Goal: Task Accomplishment & Management: Manage account settings

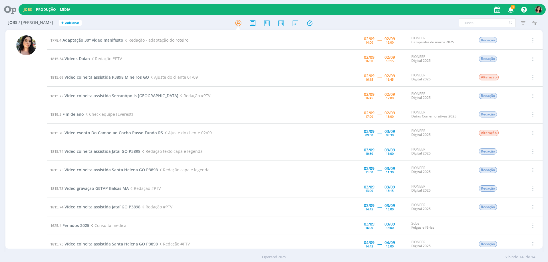
click at [1, 164] on div "Jobs / [PERSON_NAME] + Adicionar Filtros Filtrar [GEOGRAPHIC_DATA] Tipo Jobs e …" at bounding box center [274, 140] width 548 height 249
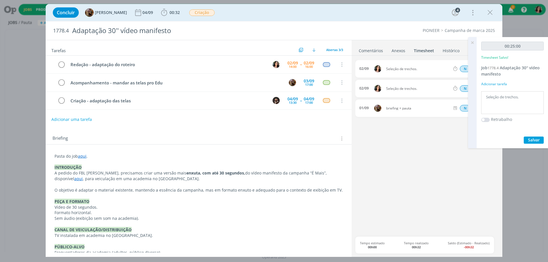
click at [372, 52] on link "Comentários" at bounding box center [370, 49] width 25 height 8
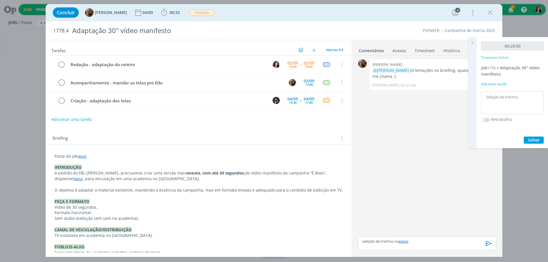
click at [84, 155] on link "aqui" at bounding box center [82, 156] width 9 height 5
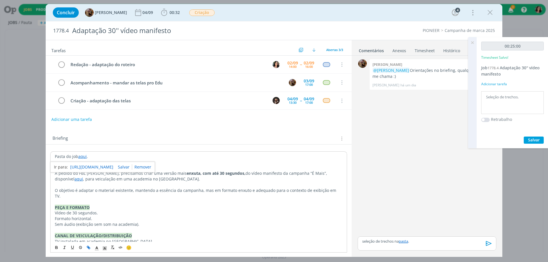
click at [99, 165] on link "[URL][DOMAIN_NAME]" at bounding box center [91, 166] width 43 height 7
click at [491, 244] on icon "dialog" at bounding box center [489, 243] width 6 height 5
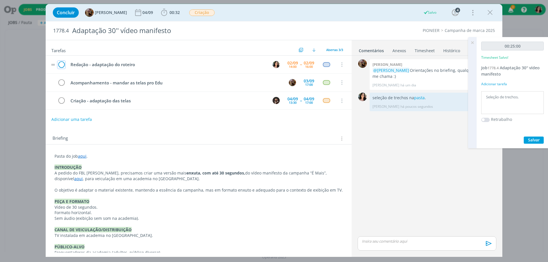
click at [62, 63] on icon "dialog" at bounding box center [61, 64] width 8 height 9
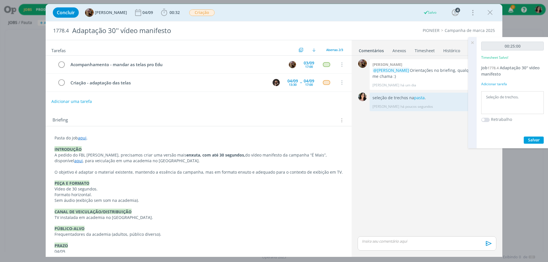
click at [471, 43] on icon at bounding box center [472, 42] width 10 height 11
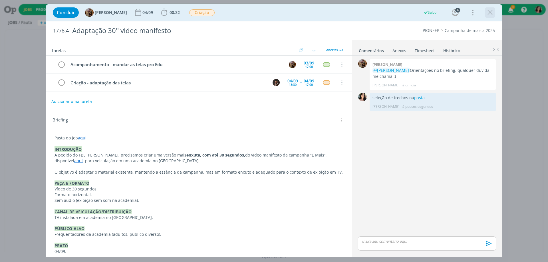
click at [492, 11] on icon "dialog" at bounding box center [490, 12] width 9 height 9
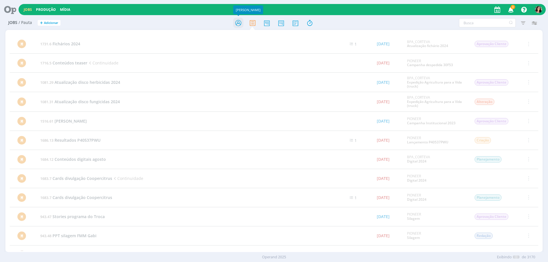
click at [241, 27] on icon at bounding box center [238, 22] width 10 height 11
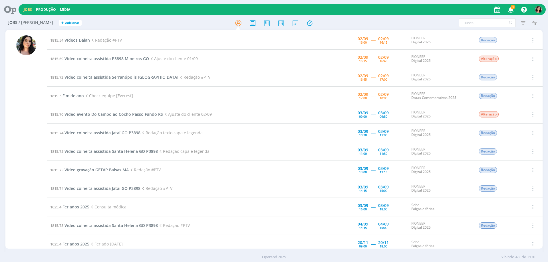
click at [63, 41] on span "1815.54" at bounding box center [56, 40] width 13 height 5
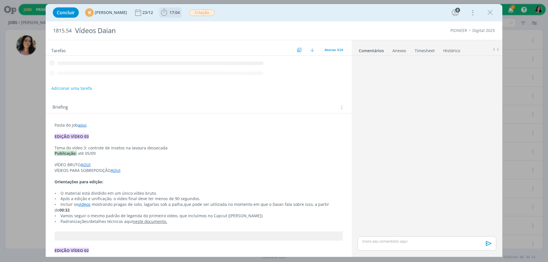
click at [180, 13] on span "17:04" at bounding box center [174, 12] width 10 height 5
click at [0, 0] on span "Iniciar" at bounding box center [0, 0] width 0 height 0
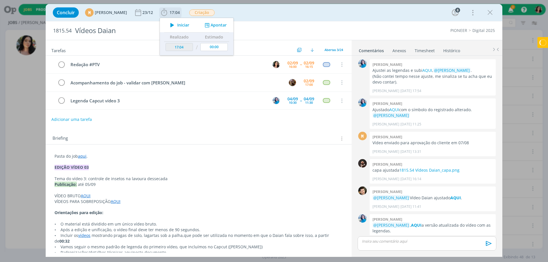
scroll to position [459, 0]
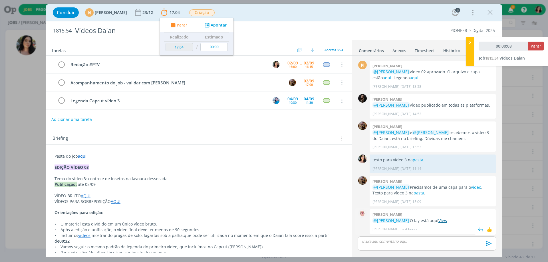
click at [447, 221] on link "View" at bounding box center [442, 220] width 9 height 5
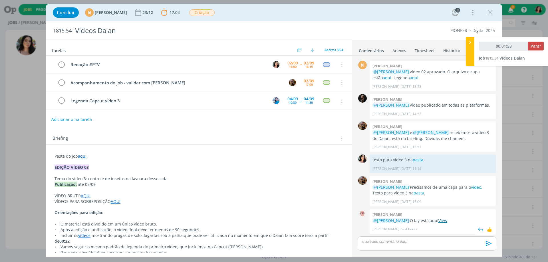
click at [447, 219] on link "View" at bounding box center [442, 220] width 9 height 5
click at [417, 160] on link "pasta" at bounding box center [418, 159] width 11 height 5
click at [388, 246] on div "dialog" at bounding box center [427, 244] width 139 height 14
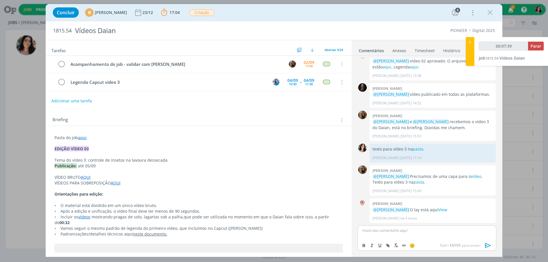
scroll to position [29, 0]
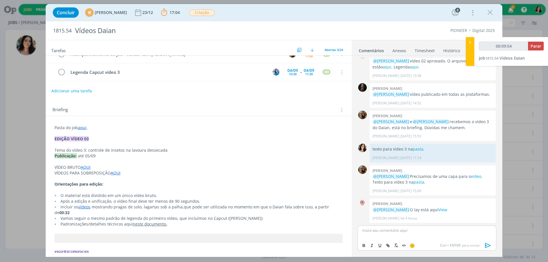
click at [383, 232] on p "dialog" at bounding box center [427, 230] width 130 height 5
type input "00:09:56"
click at [397, 228] on p "texto para #ptv no doc de redação." at bounding box center [427, 230] width 130 height 5
type input "00:10:09"
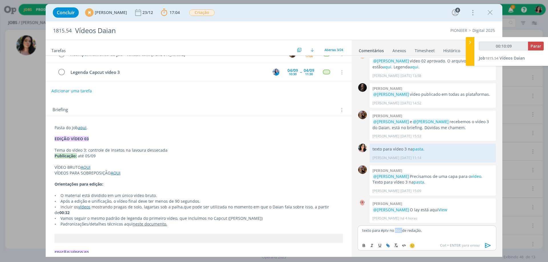
click at [387, 245] on icon "dialog" at bounding box center [387, 245] width 5 height 5
type input "doc"
type input "00:10:10"
paste input "[URL][DOMAIN_NAME]"
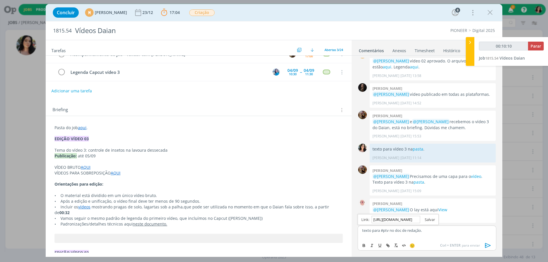
type input "[URL][DOMAIN_NAME]"
click at [425, 220] on link "dialog" at bounding box center [427, 219] width 15 height 5
type input "00:10:25"
click at [535, 48] on span "Parar" at bounding box center [535, 45] width 11 height 5
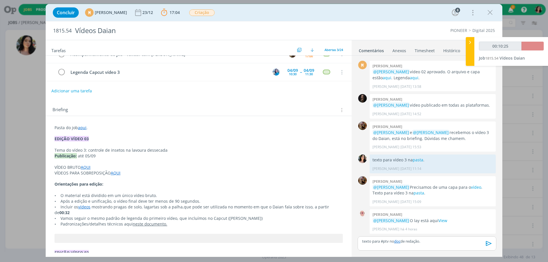
scroll to position [459, 0]
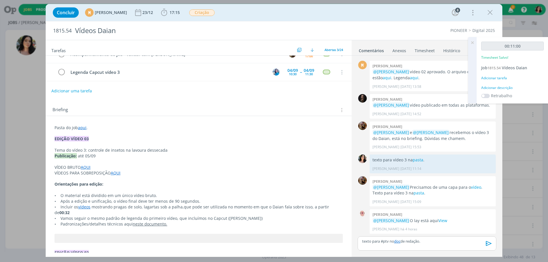
click at [498, 88] on div "Adicionar descrição" at bounding box center [512, 87] width 62 height 5
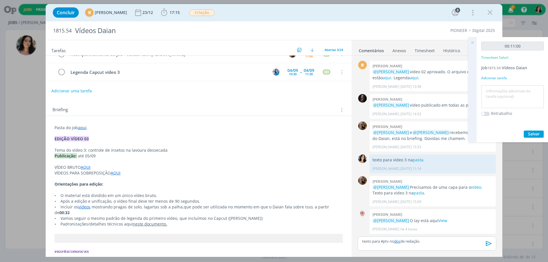
click at [496, 91] on textarea at bounding box center [512, 97] width 60 height 20
type textarea "Redação #ptv."
click at [532, 135] on span "Salvar" at bounding box center [534, 133] width 12 height 5
click at [486, 244] on icon "dialog" at bounding box center [489, 243] width 6 height 5
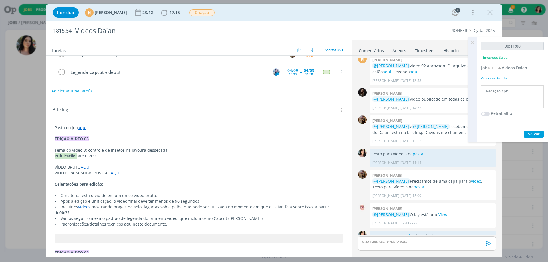
scroll to position [480, 0]
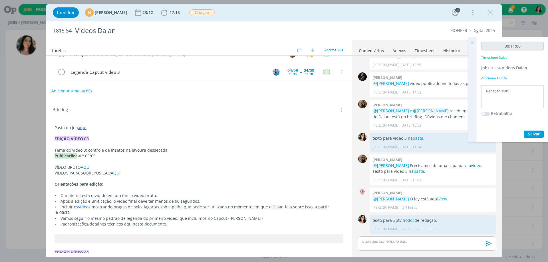
click at [472, 43] on icon at bounding box center [472, 42] width 10 height 11
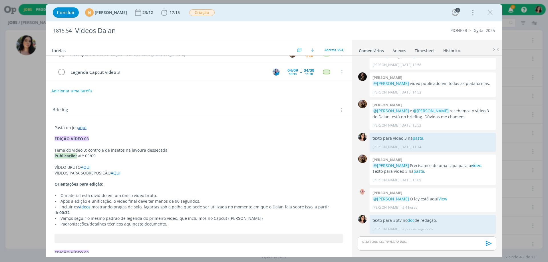
scroll to position [0, 0]
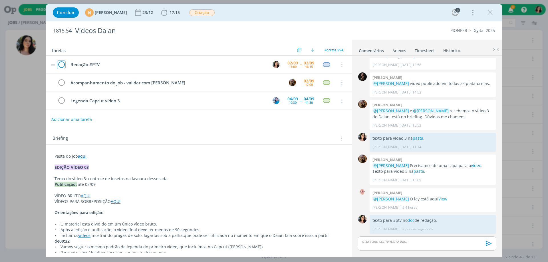
click at [60, 67] on icon "dialog" at bounding box center [61, 64] width 8 height 9
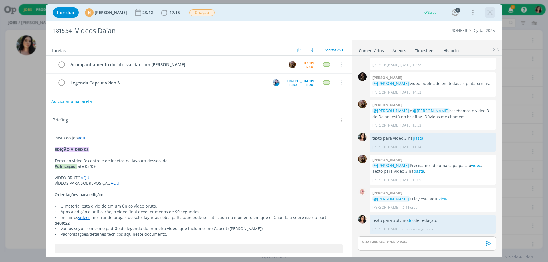
click at [490, 12] on icon "dialog" at bounding box center [490, 12] width 9 height 9
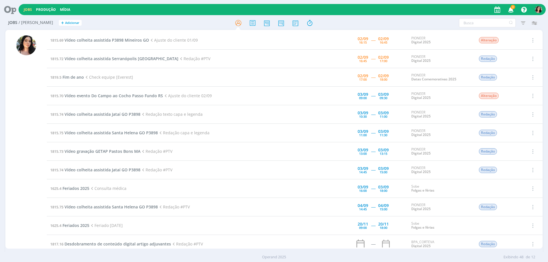
click at [2, 135] on div "Jobs / [PERSON_NAME] + Adicionar Filtros Filtrar [GEOGRAPHIC_DATA] Tipo Jobs e …" at bounding box center [274, 140] width 548 height 249
click at [216, 29] on div "Jobs / [PERSON_NAME] + Adicionar Filtros Filtrar [GEOGRAPHIC_DATA] Tipo Jobs e …" at bounding box center [273, 23] width 537 height 14
click at [307, 23] on icon at bounding box center [309, 22] width 10 height 11
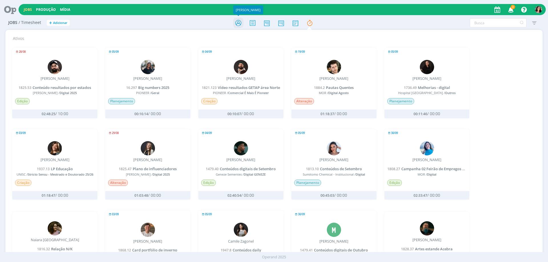
click at [234, 21] on icon at bounding box center [238, 22] width 10 height 11
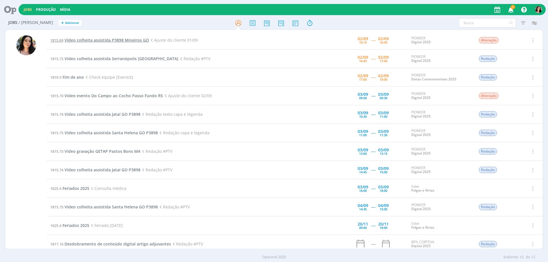
click at [105, 42] on span "Vídeo colheita assistida P3898 Mineiros GO" at bounding box center [106, 39] width 84 height 5
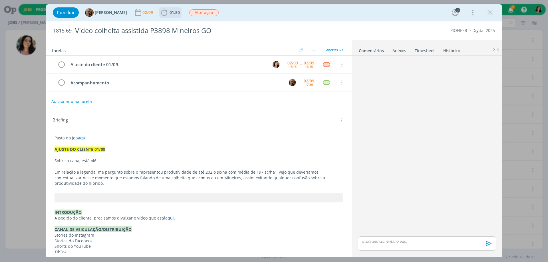
click at [177, 17] on button "01:50" at bounding box center [170, 12] width 22 height 9
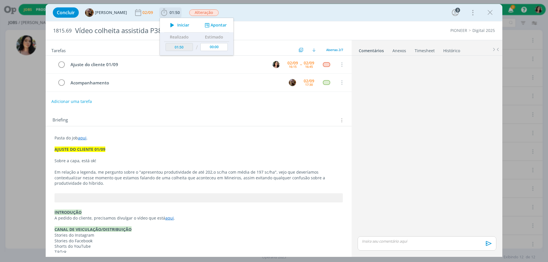
click at [181, 25] on span "Iniciar" at bounding box center [183, 25] width 12 height 4
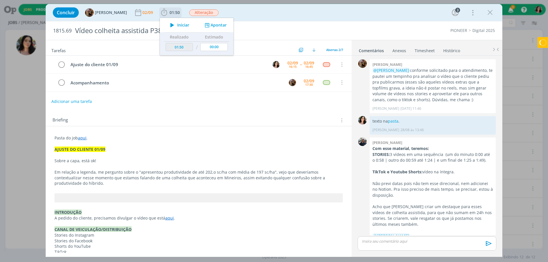
scroll to position [186, 0]
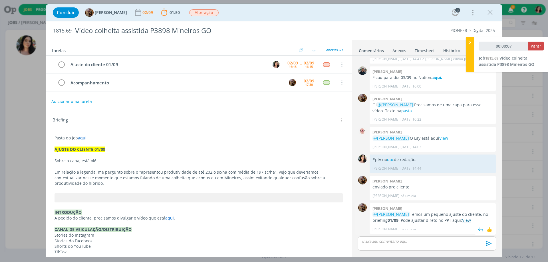
click at [462, 220] on link "View" at bounding box center [466, 220] width 9 height 5
click at [428, 242] on p "dialog" at bounding box center [427, 241] width 130 height 5
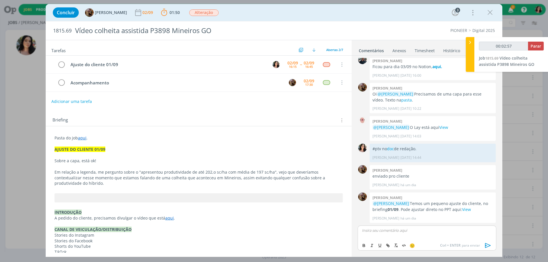
type input "00:02:58"
click at [397, 233] on div "texto ajustado no ppt." at bounding box center [427, 233] width 139 height 14
type input "00:03:17"
click at [390, 244] on button "dialog" at bounding box center [388, 245] width 8 height 7
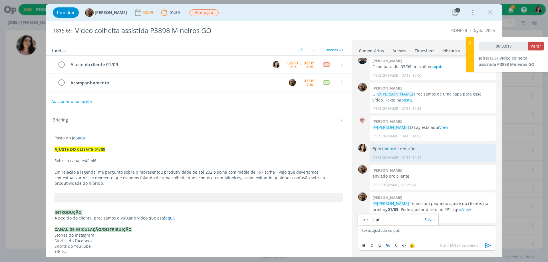
paste input "[URL][DOMAIN_NAME]"
type input "[URL][DOMAIN_NAME]"
type input "00:03:18"
type input "[URL][DOMAIN_NAME]"
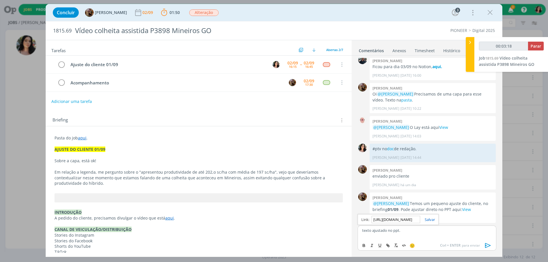
scroll to position [0, 0]
drag, startPoint x: 435, startPoint y: 216, endPoint x: 432, endPoint y: 219, distance: 4.2
click at [435, 217] on div "[URL][DOMAIN_NAME]" at bounding box center [398, 219] width 81 height 11
click at [432, 219] on link "dialog" at bounding box center [427, 219] width 15 height 5
click at [418, 231] on p "texto ajustado no ppt ." at bounding box center [427, 230] width 130 height 5
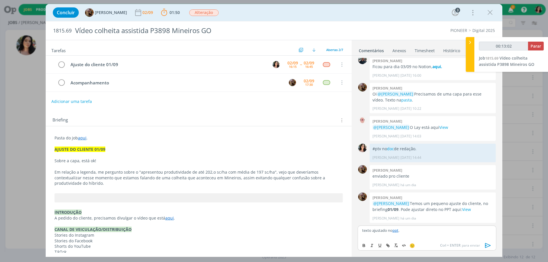
type input "00:13:03"
click at [539, 45] on span "Parar" at bounding box center [535, 45] width 11 height 5
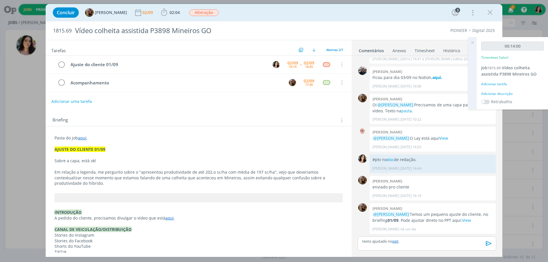
click at [504, 95] on div "Adicionar descrição" at bounding box center [512, 93] width 62 height 5
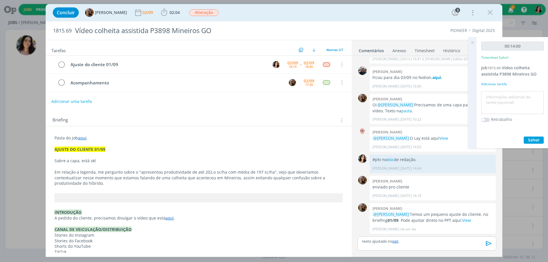
click at [502, 97] on textarea at bounding box center [512, 103] width 60 height 20
type textarea "Ajustes de redação."
click at [525, 140] on button "Salvar" at bounding box center [534, 140] width 20 height 7
click at [63, 64] on icon "dialog" at bounding box center [61, 64] width 8 height 9
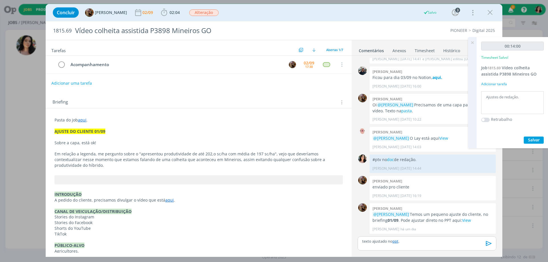
click at [489, 244] on icon "dialog" at bounding box center [488, 243] width 9 height 9
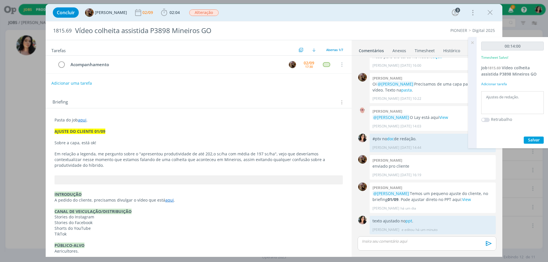
scroll to position [207, 0]
click at [471, 42] on icon at bounding box center [472, 42] width 10 height 11
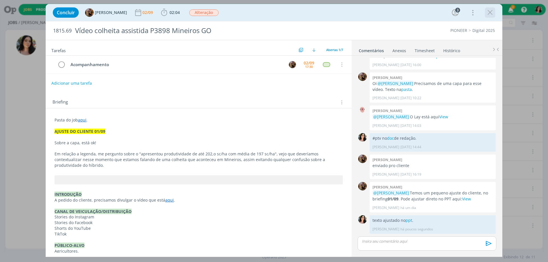
click at [492, 11] on icon "dialog" at bounding box center [490, 12] width 9 height 9
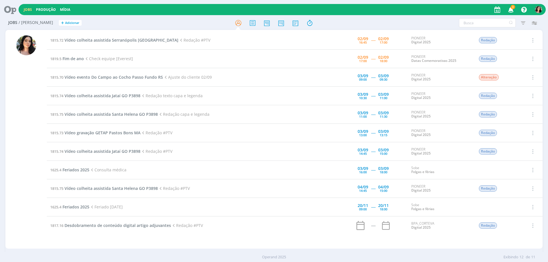
click at [10, 8] on icon at bounding box center [8, 9] width 12 height 11
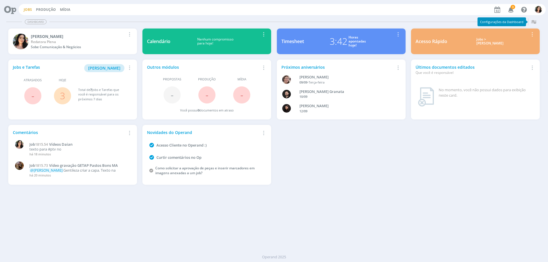
click at [26, 9] on link "Jobs" at bounding box center [28, 9] width 8 height 5
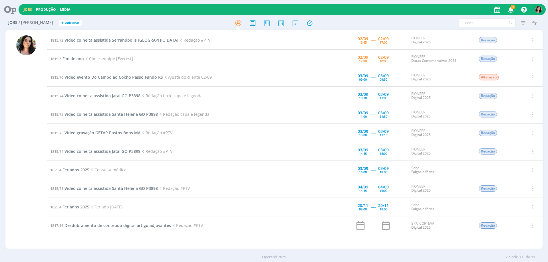
click at [106, 41] on span "Vídeo colheita assistida Serranópolis [GEOGRAPHIC_DATA]" at bounding box center [121, 39] width 114 height 5
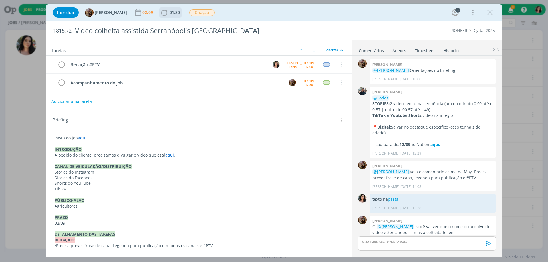
scroll to position [45, 0]
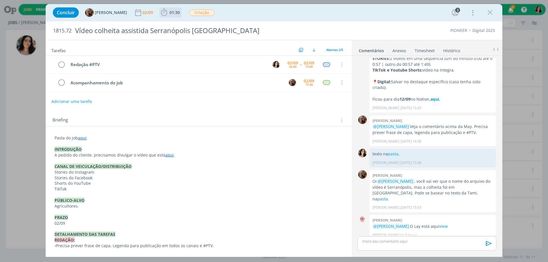
click at [173, 11] on b "01:30" at bounding box center [174, 13] width 13 height 4
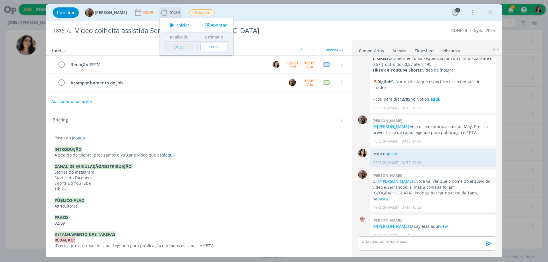
click at [177, 22] on icon "dialog" at bounding box center [172, 24] width 10 height 7
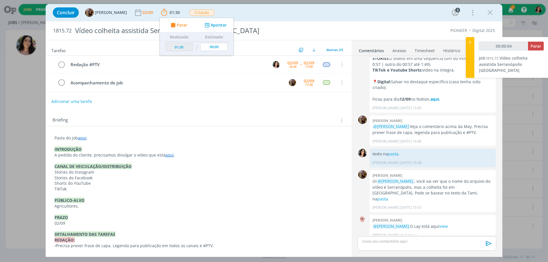
click at [270, 11] on div "Concluir [PERSON_NAME] [DATE] 01:30 Parar Apontar Data * [DATE] Horas * 00:00 T…" at bounding box center [274, 13] width 448 height 14
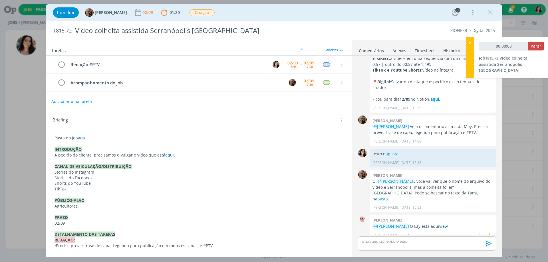
click at [448, 224] on link "view" at bounding box center [443, 226] width 9 height 5
click at [392, 239] on p "dialog" at bounding box center [427, 241] width 130 height 5
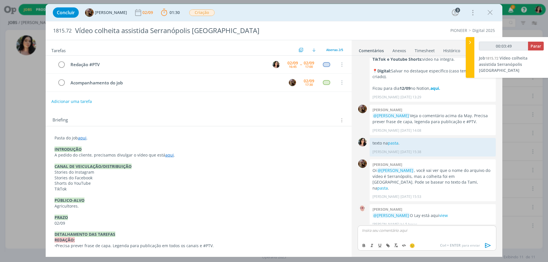
type input "00:03:50"
click at [394, 232] on p "ppt com #ptv na pasta." at bounding box center [427, 230] width 130 height 5
type input "00:03:58"
click at [386, 244] on icon "dialog" at bounding box center [387, 245] width 2 height 2
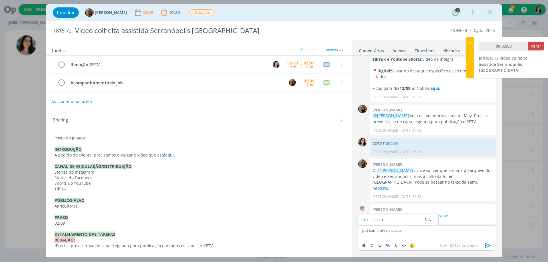
paste input "[URL][DOMAIN_NAME]"
type input "[URL][DOMAIN_NAME]"
type input "00:03:59"
type input "[URL][DOMAIN_NAME]"
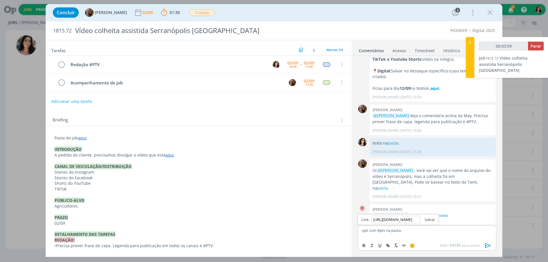
scroll to position [0, 0]
click at [435, 219] on link "dialog" at bounding box center [427, 219] width 15 height 5
click at [431, 229] on p "ppt com #ptv na pasta ." at bounding box center [427, 230] width 130 height 5
click at [63, 65] on icon "dialog" at bounding box center [61, 64] width 8 height 9
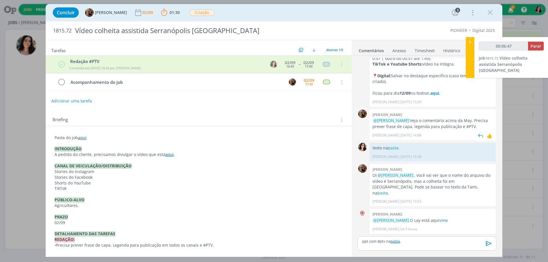
scroll to position [45, 0]
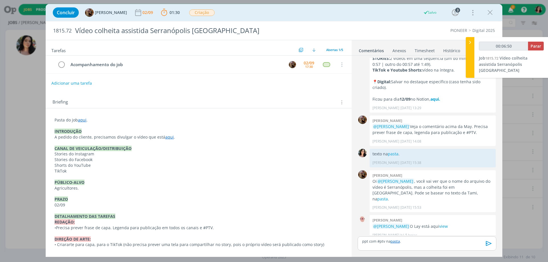
click at [490, 244] on icon "dialog" at bounding box center [488, 243] width 9 height 9
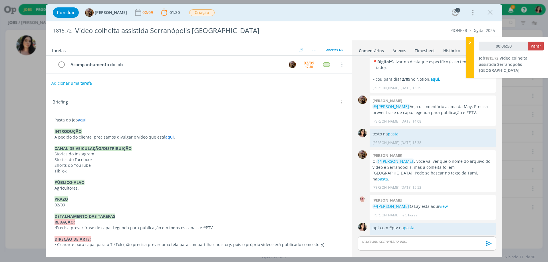
scroll to position [67, 0]
type input "00:07:06"
click at [536, 45] on span "Parar" at bounding box center [535, 45] width 11 height 5
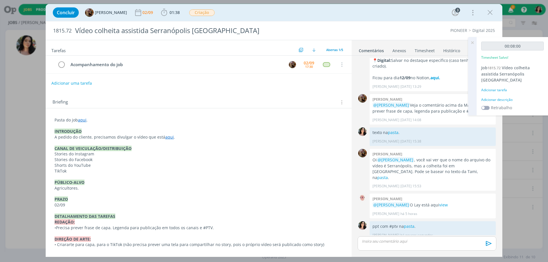
click at [497, 97] on div "Adicionar descrição" at bounding box center [512, 99] width 62 height 5
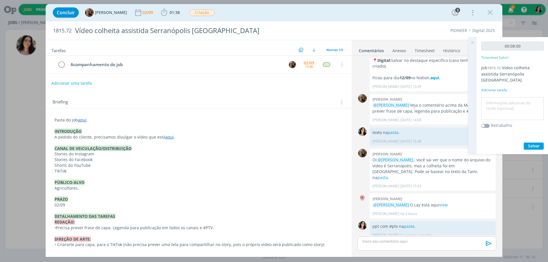
click at [495, 99] on textarea at bounding box center [512, 109] width 60 height 20
type textarea "Redação #ptv"
click at [537, 143] on span "Salvar" at bounding box center [534, 145] width 12 height 5
click at [472, 43] on icon at bounding box center [472, 42] width 10 height 11
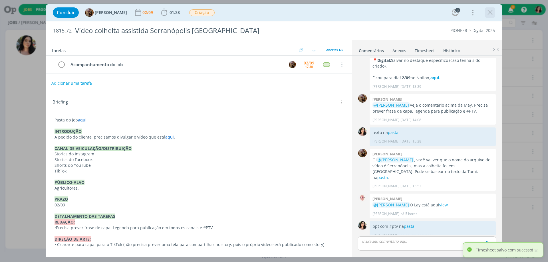
click at [491, 13] on icon "dialog" at bounding box center [490, 12] width 9 height 9
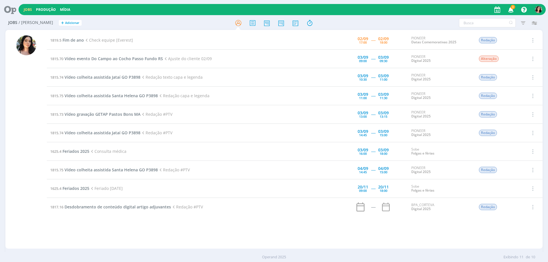
click at [30, 87] on div at bounding box center [26, 141] width 20 height 213
click at [133, 114] on span "Vídeo gravação GETAP Pastos Bons MA" at bounding box center [102, 114] width 76 height 5
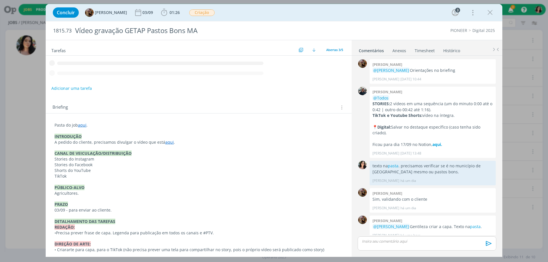
scroll to position [6, 0]
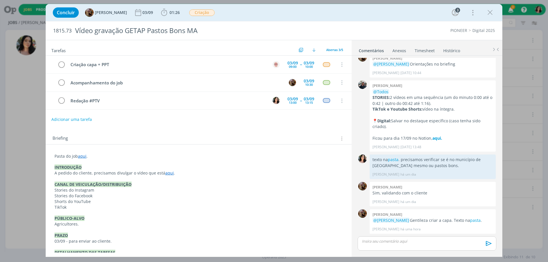
click at [0, 156] on div "Concluir [PERSON_NAME] [DATE] 01:26 Iniciar Apontar Data * [DATE] Horas * 00:00…" at bounding box center [274, 131] width 548 height 262
click at [489, 15] on icon "dialog" at bounding box center [490, 12] width 9 height 9
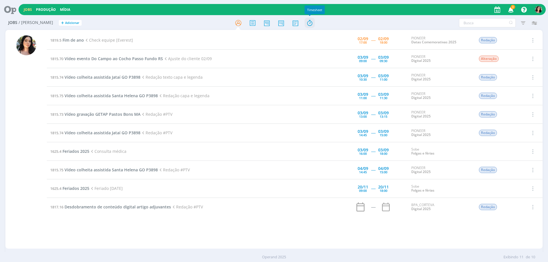
click at [312, 17] on icon at bounding box center [309, 22] width 10 height 11
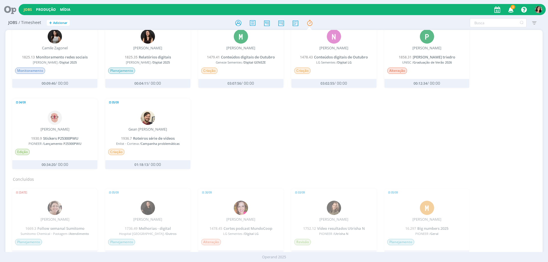
scroll to position [342, 0]
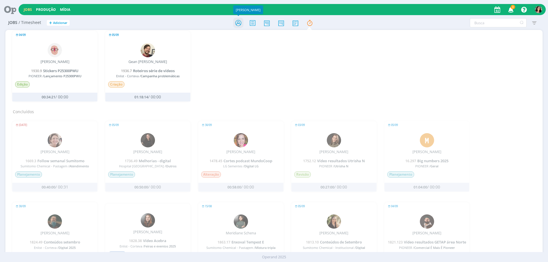
click at [237, 21] on icon at bounding box center [238, 22] width 10 height 11
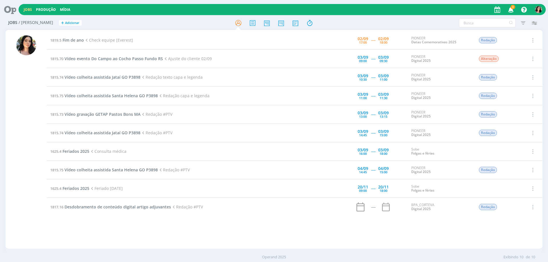
click at [243, 39] on td "1819.5 Fim de ano Check equipe [Everest]" at bounding box center [175, 40] width 257 height 19
click at [115, 98] on span "Vídeo colheita assistida Santa Helena GO P3898" at bounding box center [110, 95] width 93 height 5
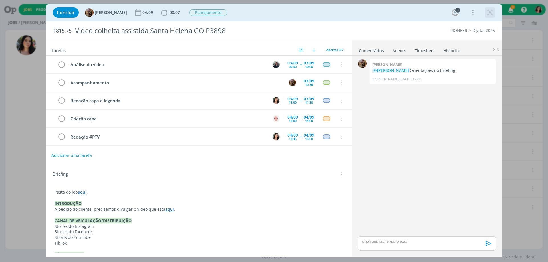
click at [488, 11] on icon "dialog" at bounding box center [490, 12] width 9 height 9
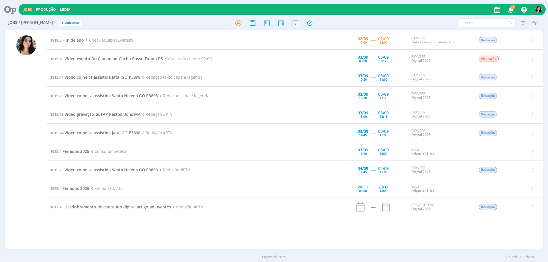
click at [78, 41] on span "Fim de ano" at bounding box center [72, 39] width 21 height 5
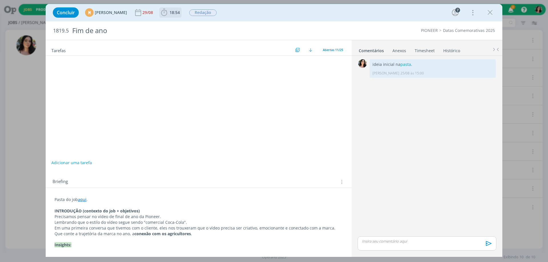
scroll to position [36, 0]
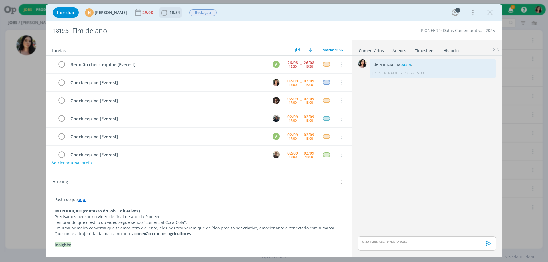
click at [180, 15] on span "18:54" at bounding box center [174, 12] width 10 height 5
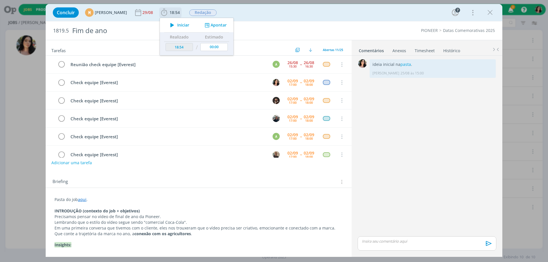
click at [177, 25] on icon "dialog" at bounding box center [172, 24] width 10 height 7
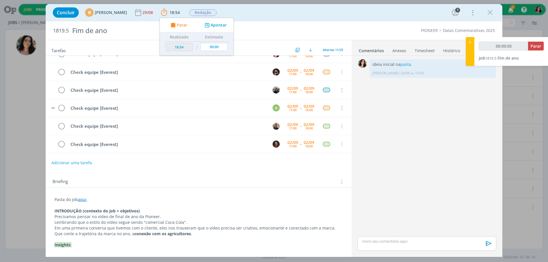
type input "00:00:06"
type input "00:28:47"
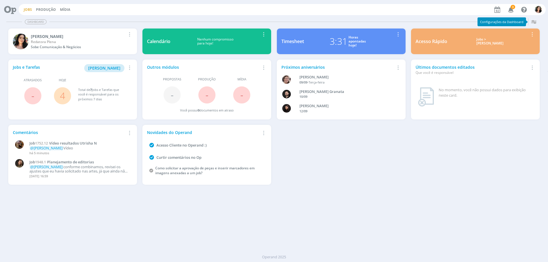
click at [28, 10] on link "Jobs" at bounding box center [28, 9] width 8 height 5
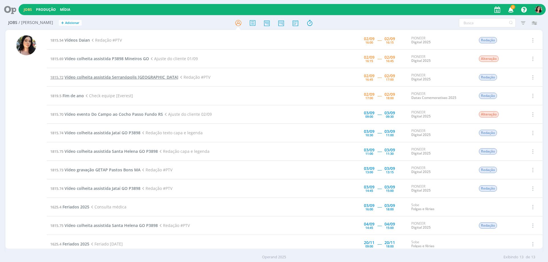
click at [124, 76] on span "Vídeo colheita assistida Serranópolis [GEOGRAPHIC_DATA]" at bounding box center [121, 76] width 114 height 5
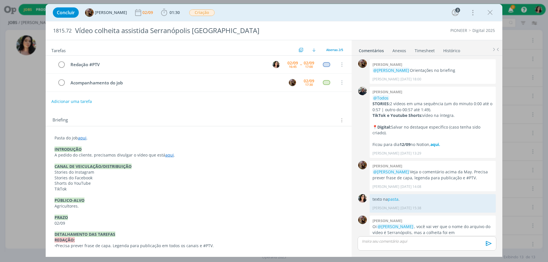
scroll to position [45, 0]
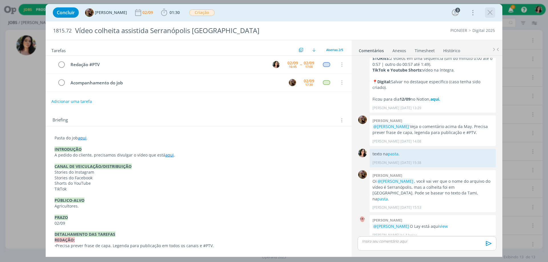
click at [486, 14] on icon "dialog" at bounding box center [490, 12] width 9 height 9
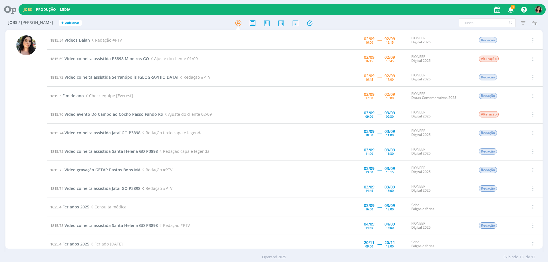
click at [13, 13] on icon at bounding box center [8, 9] width 12 height 11
